Goal: Entertainment & Leisure: Consume media (video, audio)

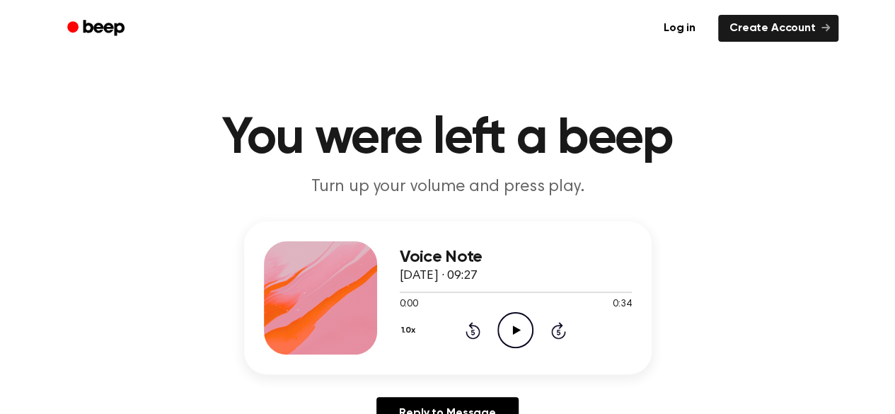
click at [517, 328] on icon "Play Audio" at bounding box center [515, 330] width 36 height 36
click at [519, 330] on icon at bounding box center [517, 329] width 8 height 9
click at [518, 324] on icon "Play Audio" at bounding box center [515, 330] width 36 height 36
click at [511, 330] on icon "Play Audio" at bounding box center [515, 330] width 36 height 36
click at [518, 332] on icon "Play Audio" at bounding box center [515, 330] width 36 height 36
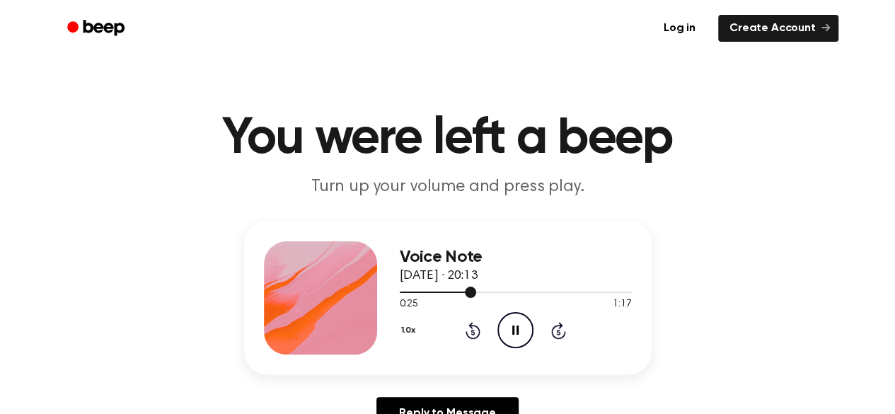
click at [586, 290] on div at bounding box center [516, 291] width 232 height 11
